Goal: Communication & Community: Answer question/provide support

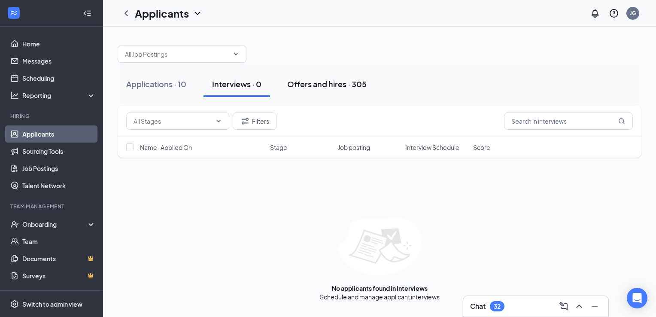
click at [321, 85] on div "Offers and hires · 305" at bounding box center [326, 84] width 79 height 11
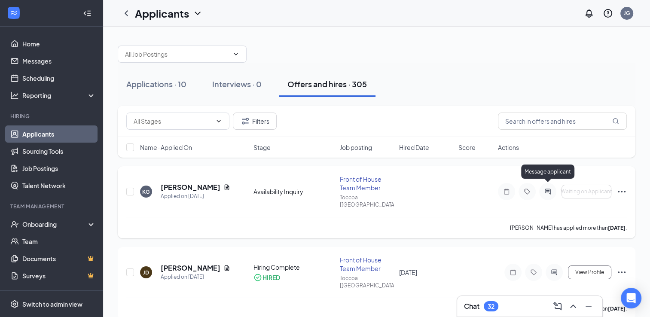
click at [549, 189] on icon "ActiveChat" at bounding box center [548, 192] width 6 height 6
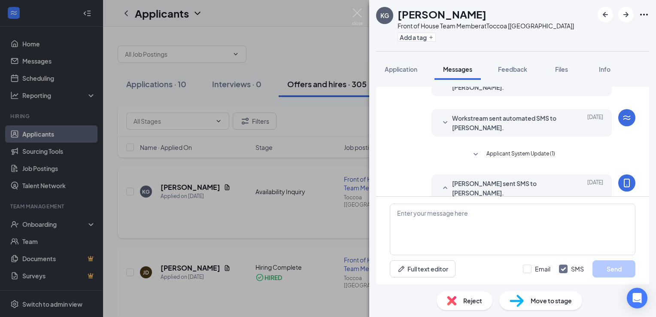
scroll to position [302, 0]
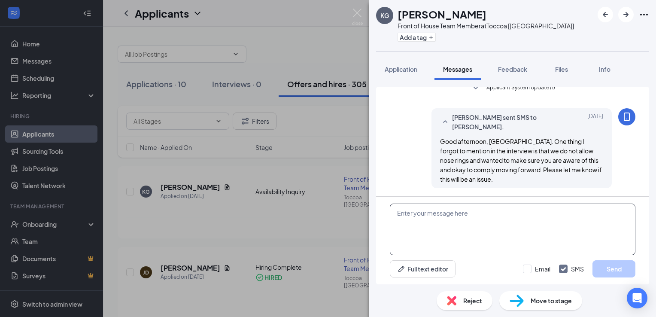
click at [486, 210] on textarea at bounding box center [513, 230] width 246 height 52
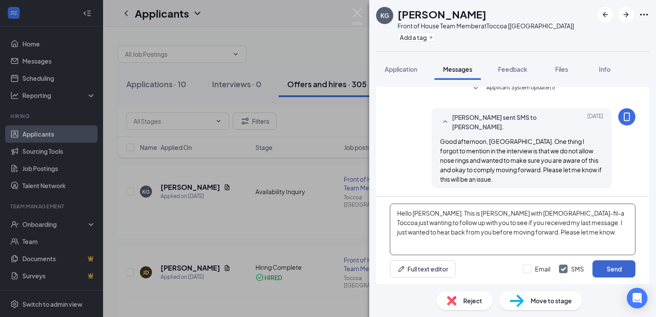
type textarea "Hello [PERSON_NAME]. This is [PERSON_NAME] with [DEMOGRAPHIC_DATA]-fil-a Toccoa…"
click at [621, 273] on button "Send" at bounding box center [614, 268] width 43 height 17
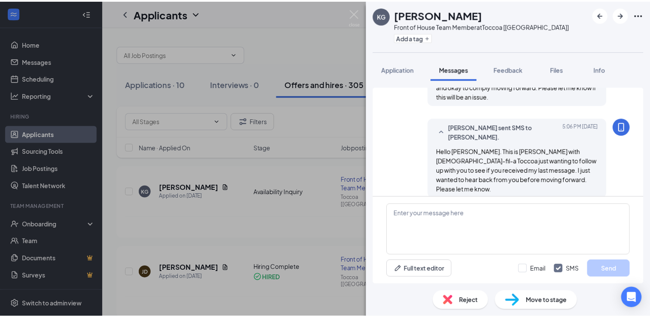
scroll to position [386, 0]
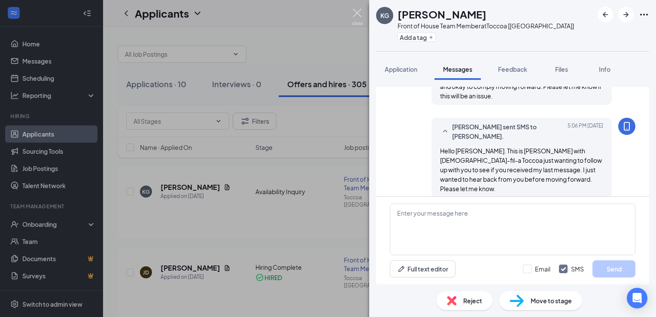
click at [358, 15] on img at bounding box center [357, 17] width 11 height 17
